Goal: Transaction & Acquisition: Purchase product/service

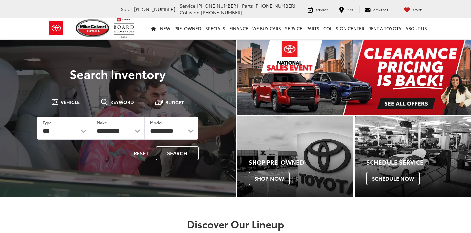
click at [118, 103] on span "Keyword" at bounding box center [121, 102] width 23 height 5
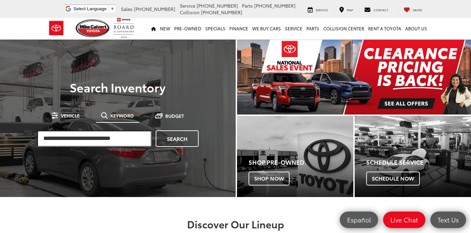
click at [111, 136] on input "search" at bounding box center [94, 138] width 115 height 17
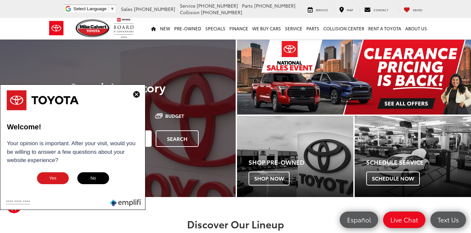
click at [136, 98] on img at bounding box center [136, 94] width 7 height 7
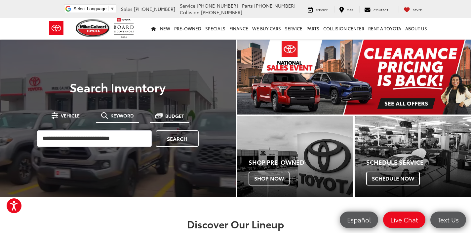
click at [157, 117] on span at bounding box center [158, 115] width 7 height 7
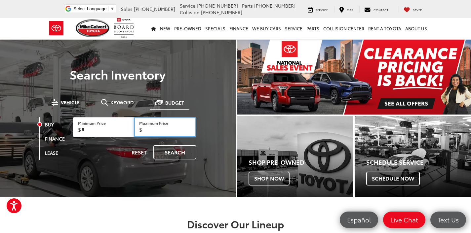
click at [179, 126] on input "Maximum Price" at bounding box center [165, 127] width 62 height 20
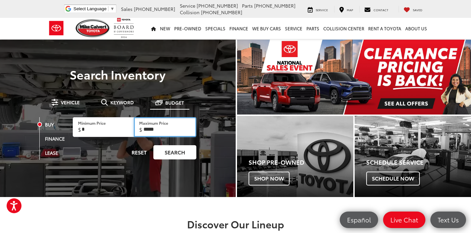
type input "******"
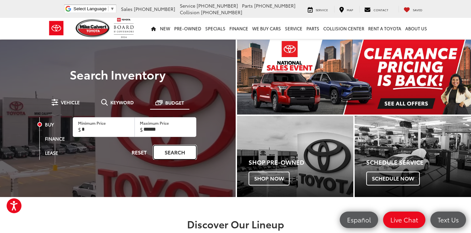
click at [170, 154] on link "Search" at bounding box center [174, 152] width 43 height 14
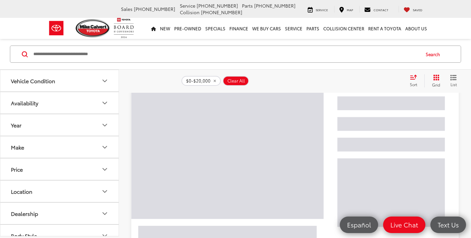
click at [437, 78] on icon "Grid View" at bounding box center [436, 78] width 6 height 6
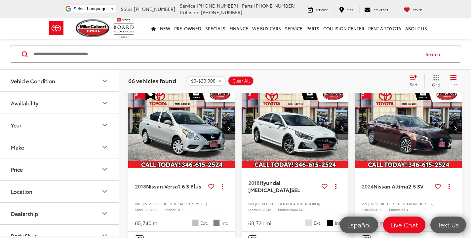
click at [413, 81] on div "Sort" at bounding box center [415, 80] width 18 height 13
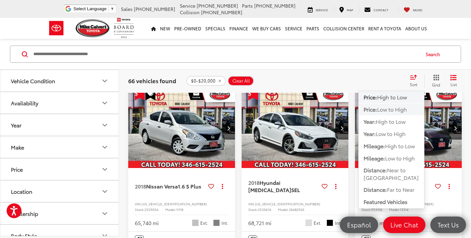
click at [380, 112] on span "Low to High" at bounding box center [392, 109] width 30 height 8
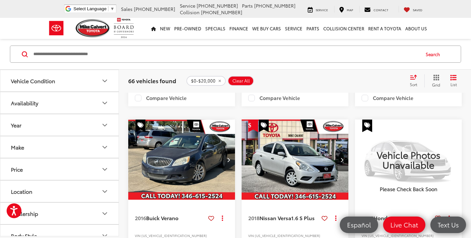
scroll to position [627, 0]
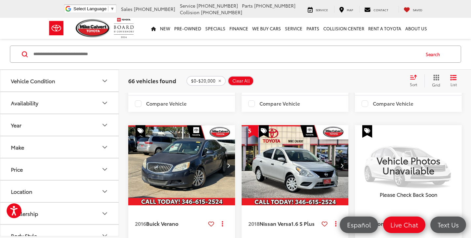
click at [341, 152] on img "2018 Nissan Versa 1.6 S Plus 0" at bounding box center [295, 165] width 108 height 81
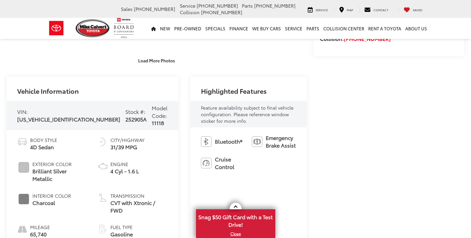
scroll to position [66, 0]
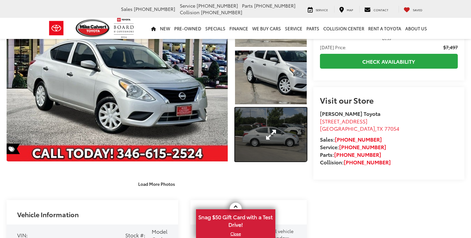
click at [283, 137] on link "Expand Photo 3" at bounding box center [270, 134] width 71 height 53
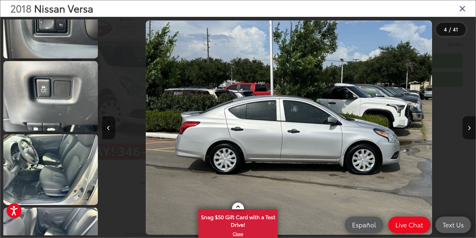
scroll to position [1192, 0]
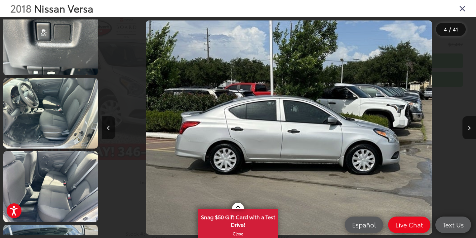
click at [463, 8] on div "2018 Nissan Versa" at bounding box center [237, 8] width 475 height 17
click at [463, 8] on icon "Close gallery" at bounding box center [462, 8] width 7 height 9
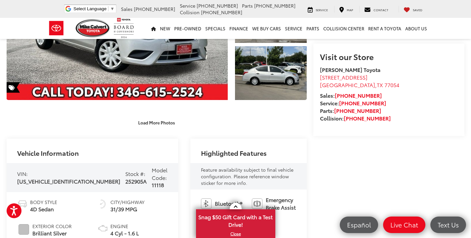
scroll to position [99, 0]
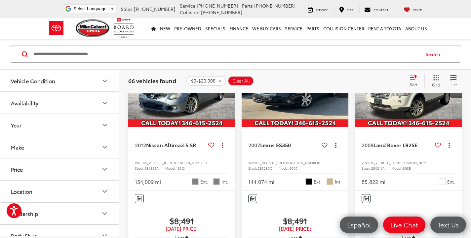
scroll to position [1237, 0]
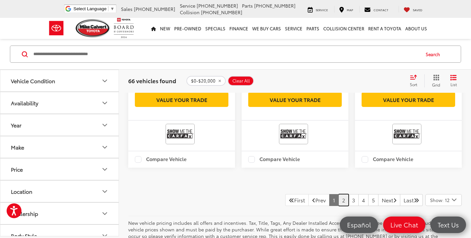
click at [338, 205] on link "2" at bounding box center [343, 200] width 10 height 12
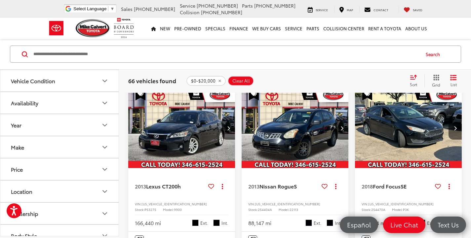
click at [166, 59] on input "Search by Make, Model, or Keyword" at bounding box center [226, 54] width 386 height 16
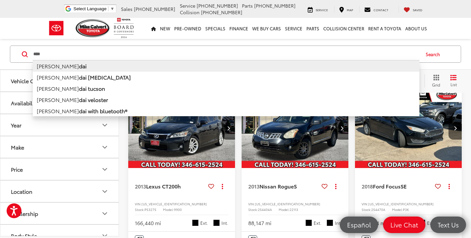
click at [83, 66] on li "[PERSON_NAME]" at bounding box center [226, 66] width 386 height 12
type input "*******"
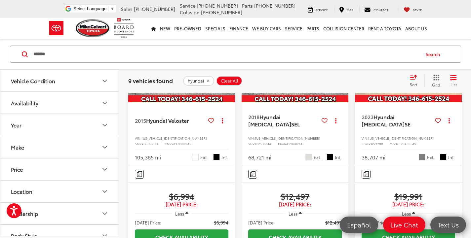
scroll to position [66, 0]
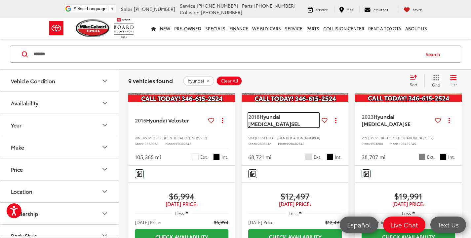
click at [300, 120] on span "SEL" at bounding box center [295, 124] width 9 height 8
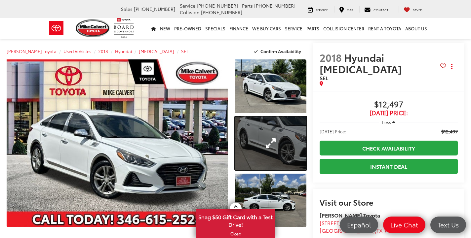
click at [295, 149] on link "Expand Photo 2" at bounding box center [270, 143] width 71 height 53
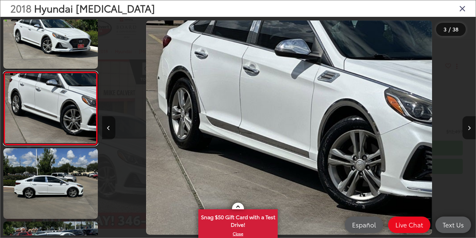
scroll to position [0, 747]
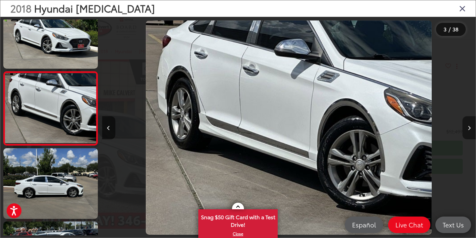
click at [468, 129] on icon "Next image" at bounding box center [468, 128] width 3 height 5
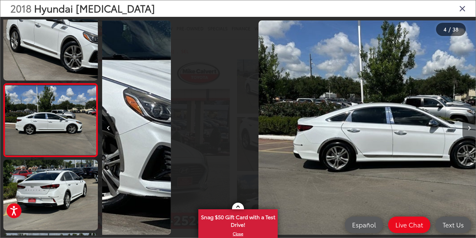
scroll to position [169, 0]
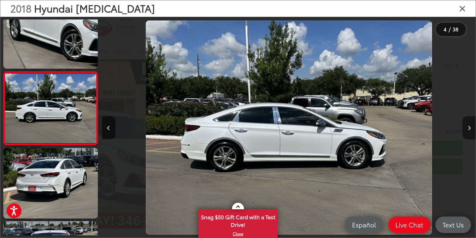
click at [468, 129] on icon "Next image" at bounding box center [468, 128] width 3 height 5
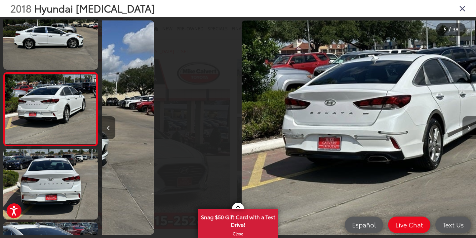
scroll to position [242, 0]
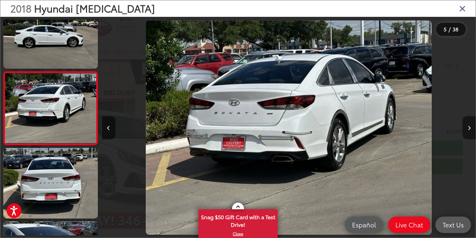
click at [468, 129] on icon "Next image" at bounding box center [468, 128] width 3 height 5
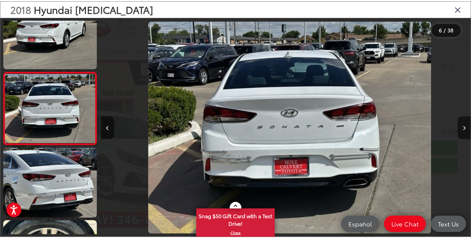
scroll to position [0, 1866]
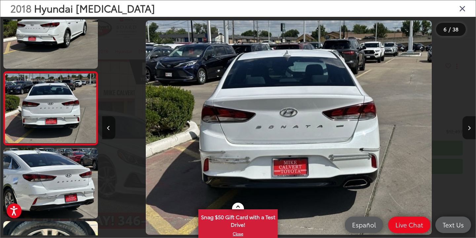
click at [462, 7] on icon "Close gallery" at bounding box center [462, 8] width 7 height 9
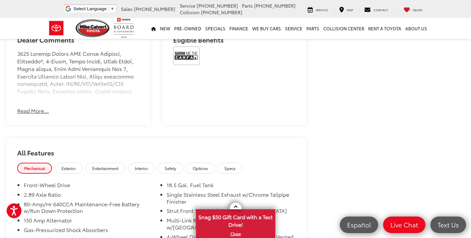
scroll to position [396, 0]
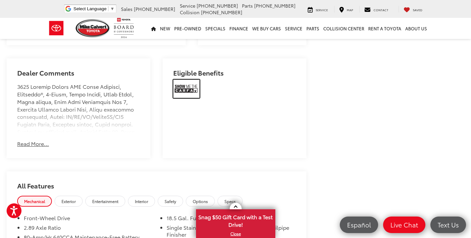
click at [190, 84] on img at bounding box center [186, 89] width 26 height 18
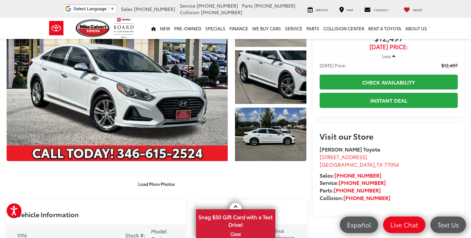
scroll to position [33, 0]
